Goal: Information Seeking & Learning: Compare options

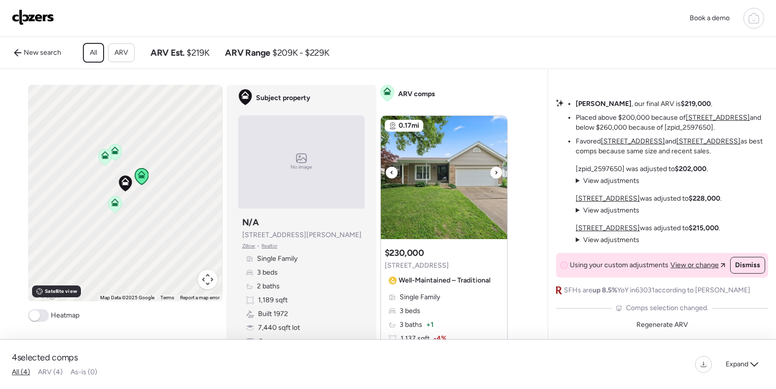
click at [495, 171] on icon at bounding box center [496, 173] width 4 height 12
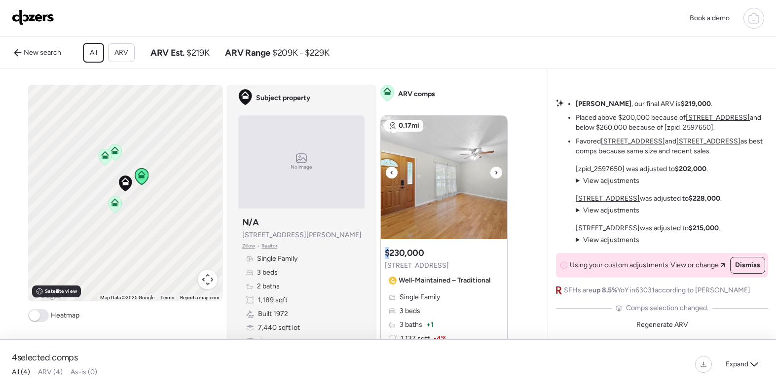
click at [495, 171] on icon at bounding box center [496, 173] width 4 height 12
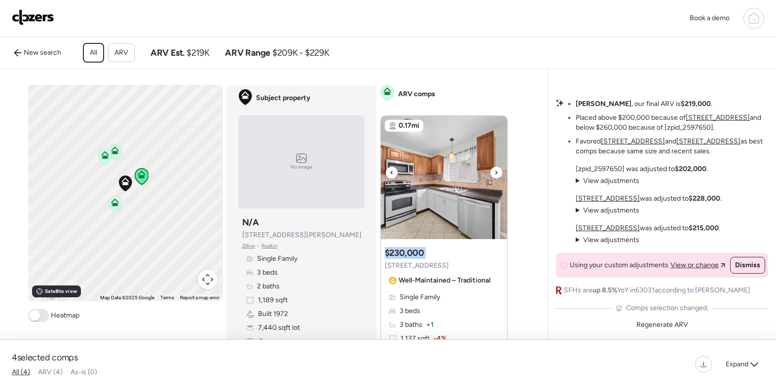
click at [495, 171] on icon at bounding box center [496, 173] width 4 height 12
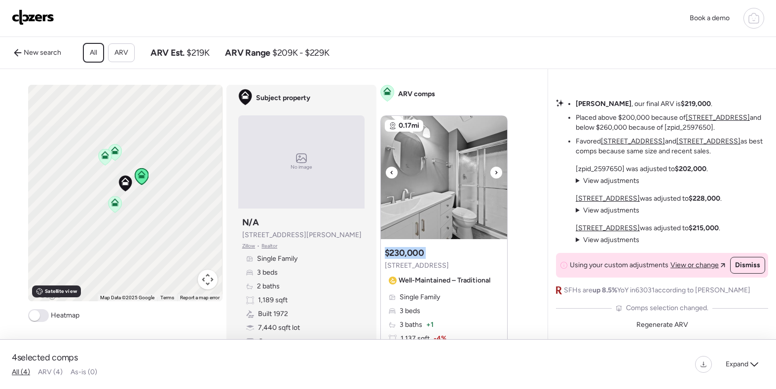
click at [495, 171] on icon at bounding box center [496, 173] width 4 height 12
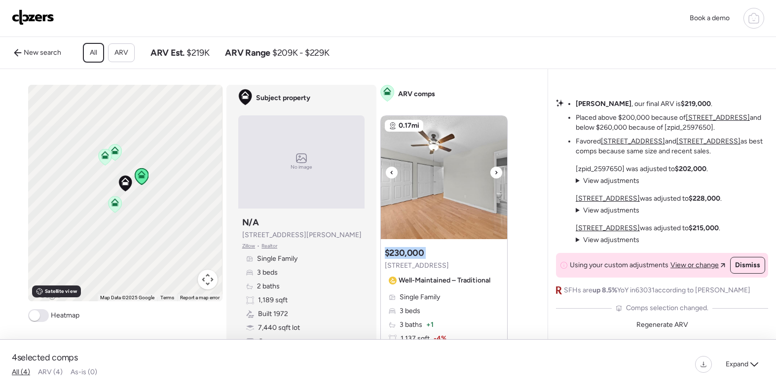
click at [495, 171] on icon at bounding box center [496, 173] width 4 height 12
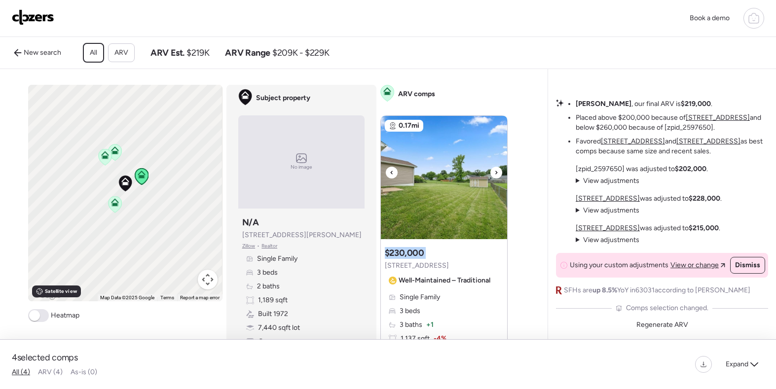
click at [495, 171] on icon at bounding box center [496, 173] width 4 height 12
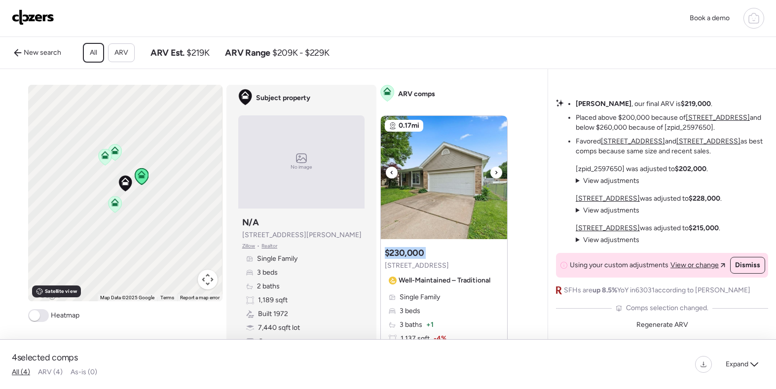
click at [495, 171] on icon at bounding box center [496, 173] width 4 height 12
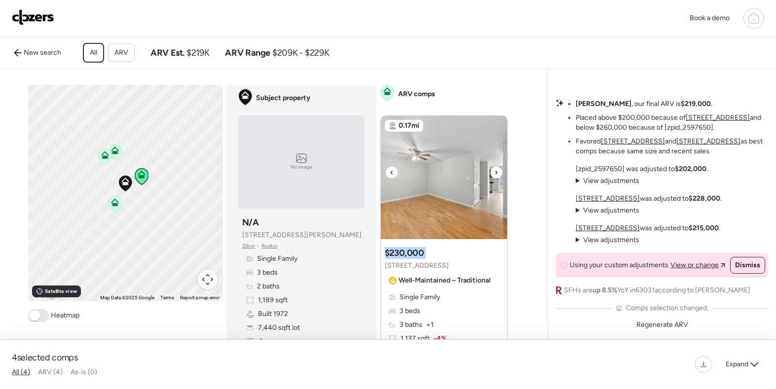
click at [495, 171] on icon at bounding box center [496, 173] width 4 height 12
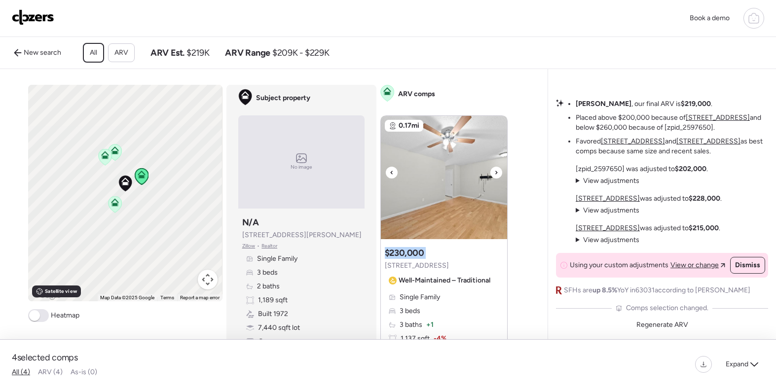
click at [495, 171] on icon at bounding box center [496, 173] width 4 height 12
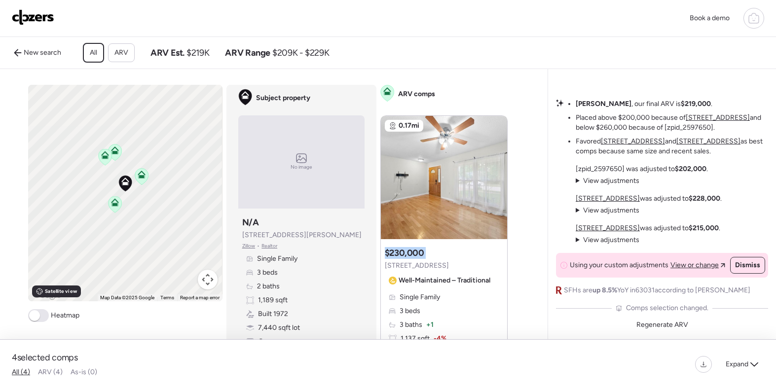
click at [137, 178] on icon at bounding box center [141, 176] width 13 height 16
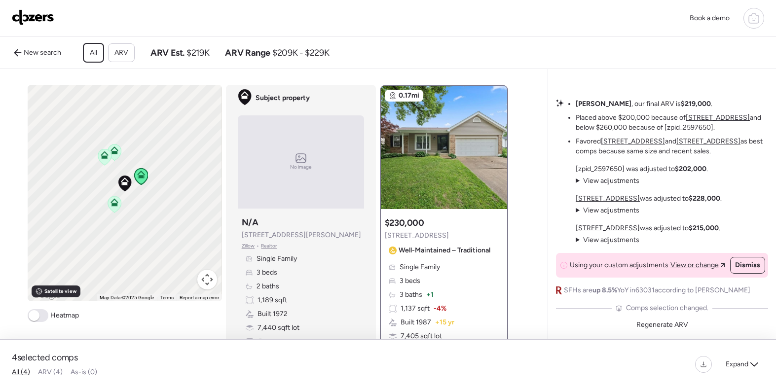
click at [112, 208] on icon at bounding box center [114, 204] width 13 height 16
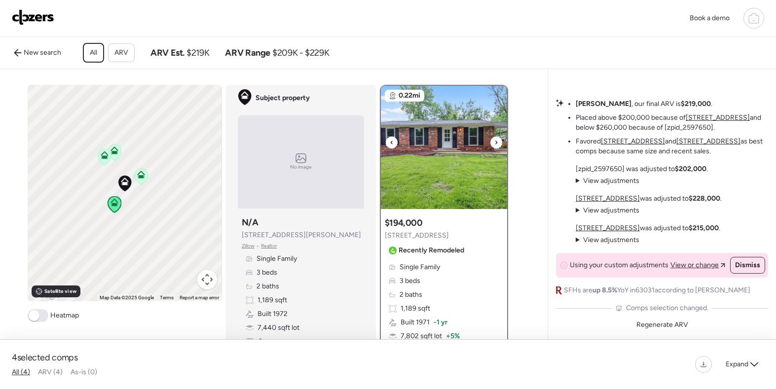
click at [497, 143] on icon at bounding box center [496, 142] width 2 height 3
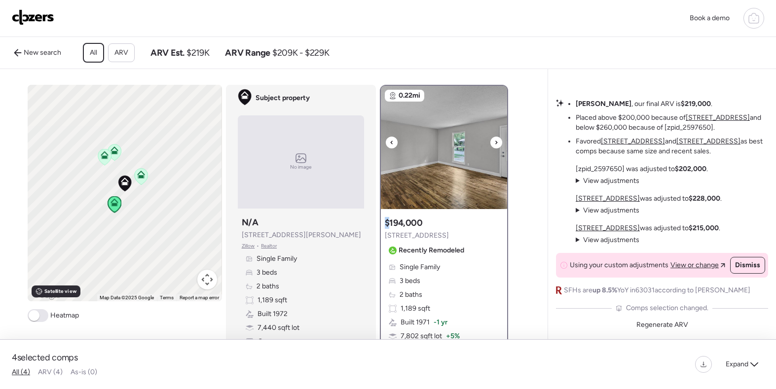
click at [497, 143] on icon at bounding box center [496, 142] width 2 height 3
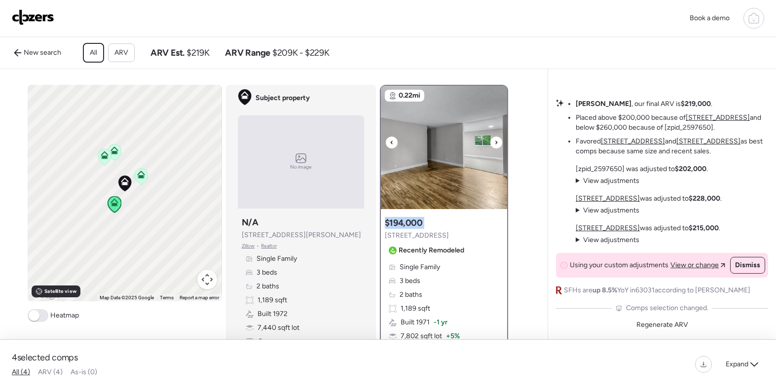
click at [497, 143] on icon at bounding box center [496, 142] width 2 height 3
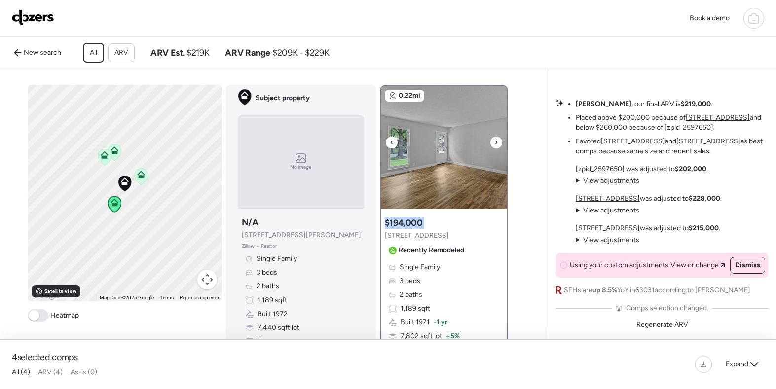
click at [497, 143] on icon at bounding box center [496, 142] width 2 height 3
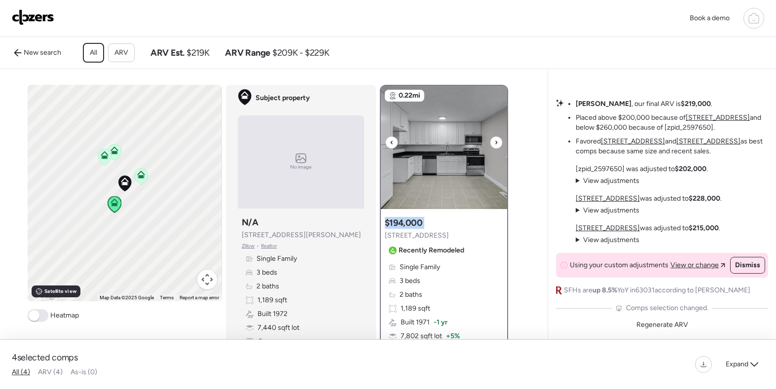
click at [497, 143] on icon at bounding box center [496, 142] width 2 height 3
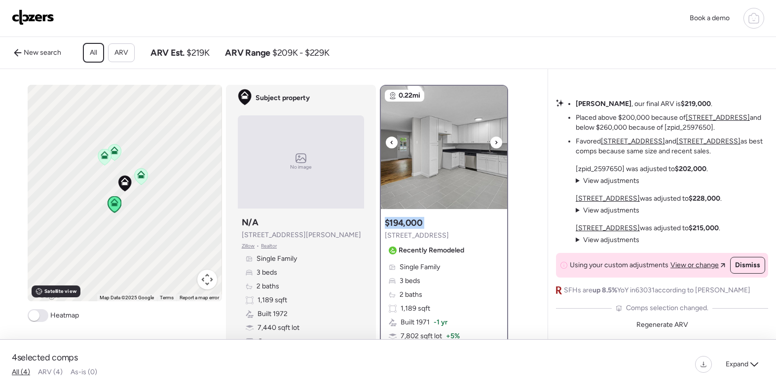
click at [497, 143] on icon at bounding box center [496, 142] width 2 height 3
click at [114, 152] on icon at bounding box center [114, 152] width 6 height 3
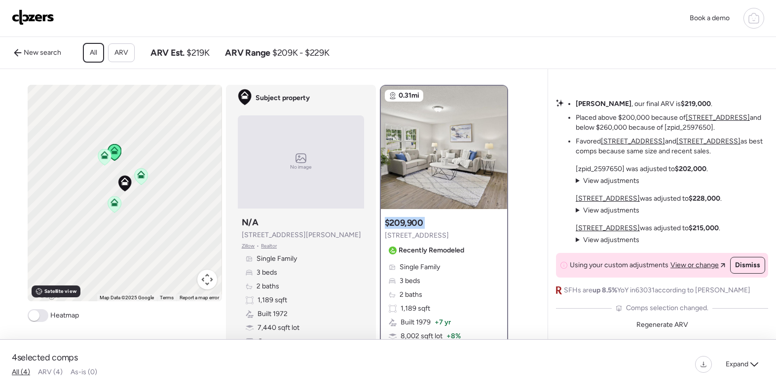
click at [102, 157] on icon at bounding box center [104, 156] width 6 height 3
